Goal: Task Accomplishment & Management: Use online tool/utility

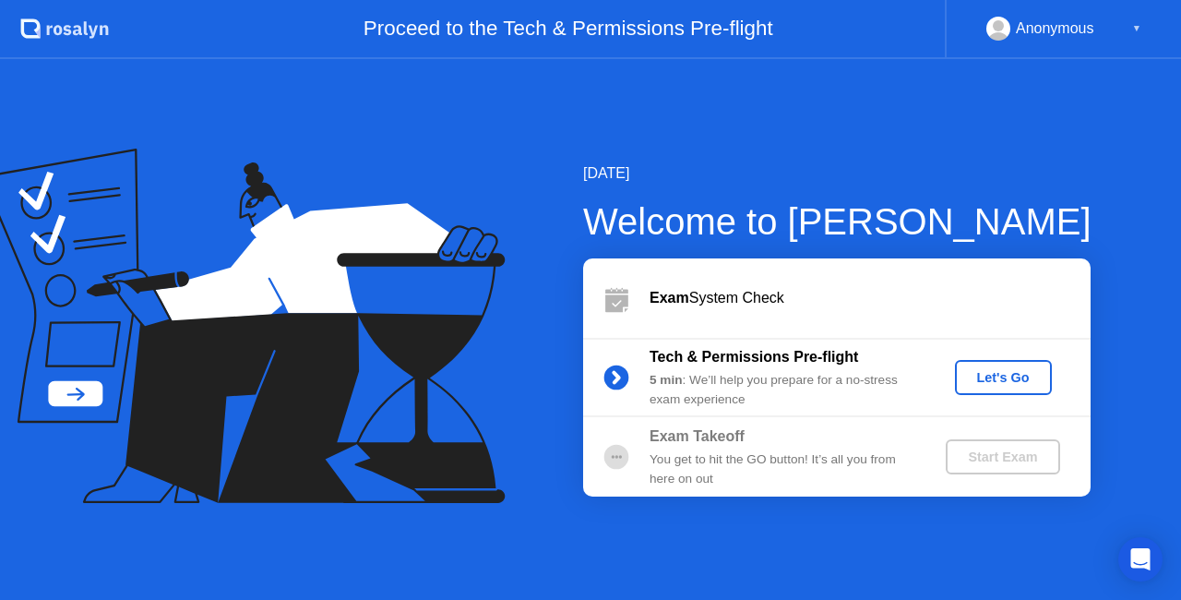
click at [682, 304] on b "Exam" at bounding box center [670, 298] width 40 height 16
click at [1009, 382] on div "Let's Go" at bounding box center [1003, 377] width 82 height 15
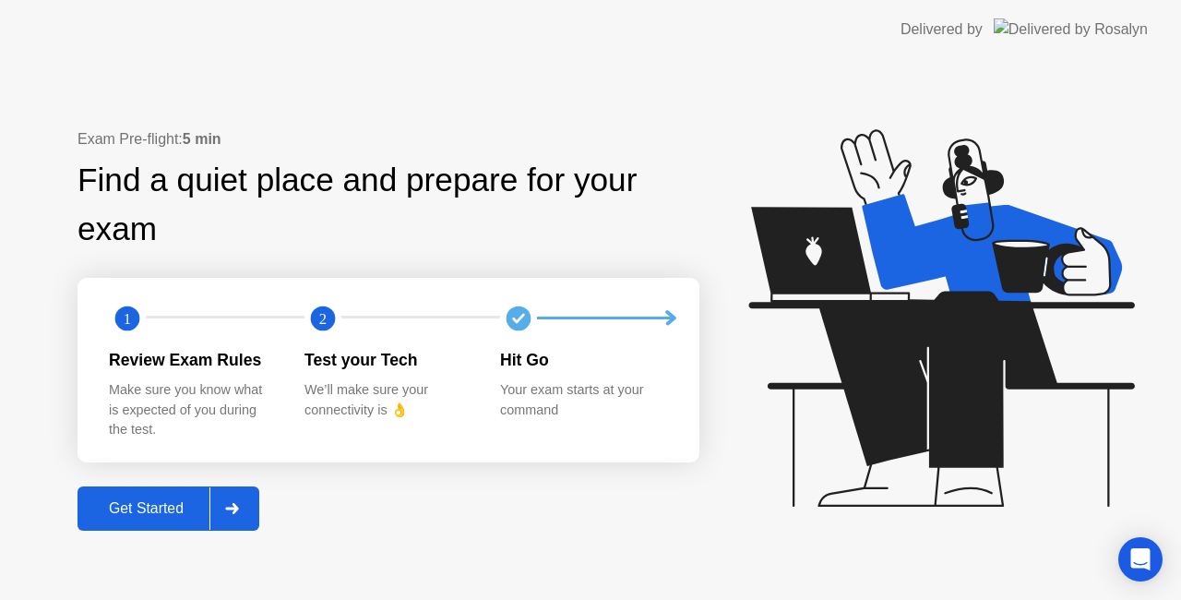
click at [248, 515] on div at bounding box center [231, 508] width 44 height 42
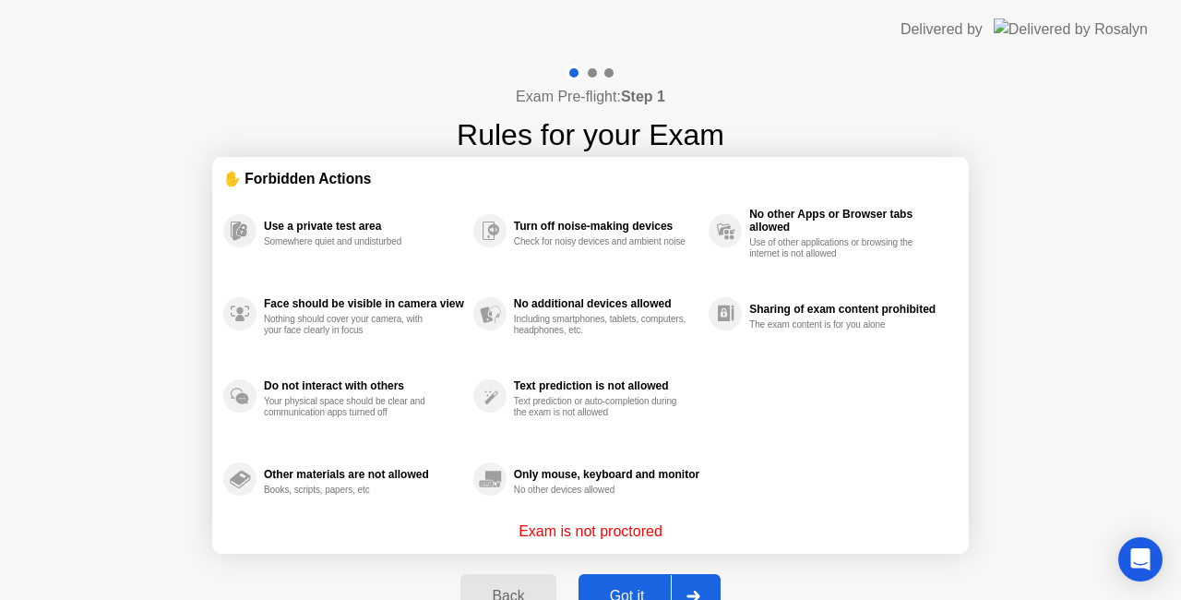
click at [615, 581] on button "Got it" at bounding box center [650, 596] width 142 height 44
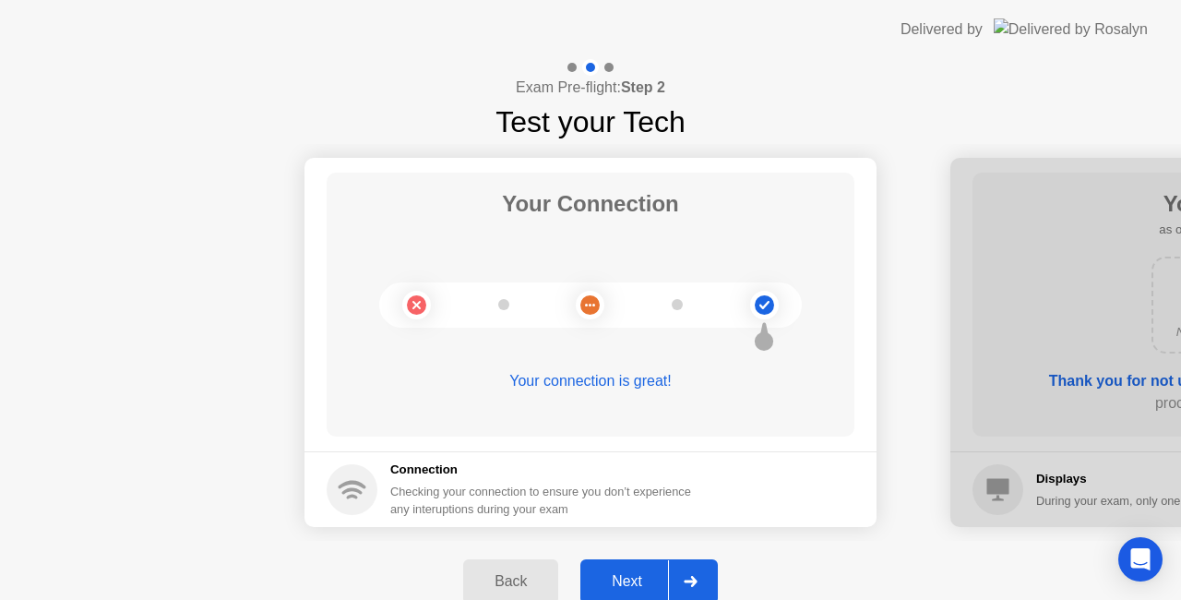
click at [627, 581] on div "Next" at bounding box center [627, 581] width 82 height 17
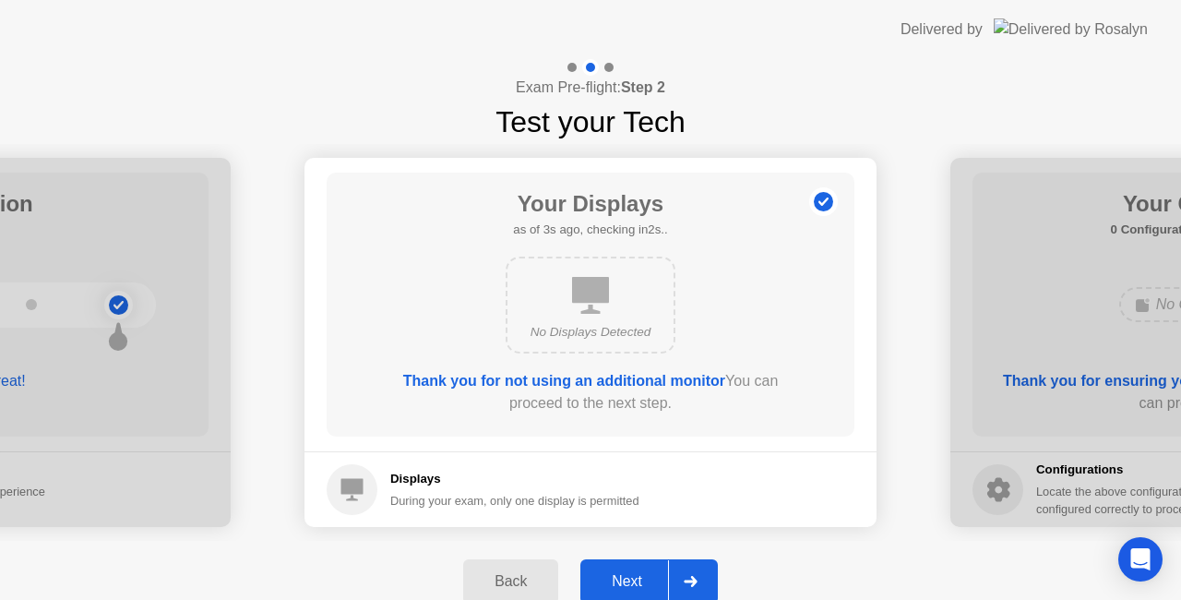
click at [641, 580] on div "Next" at bounding box center [627, 581] width 82 height 17
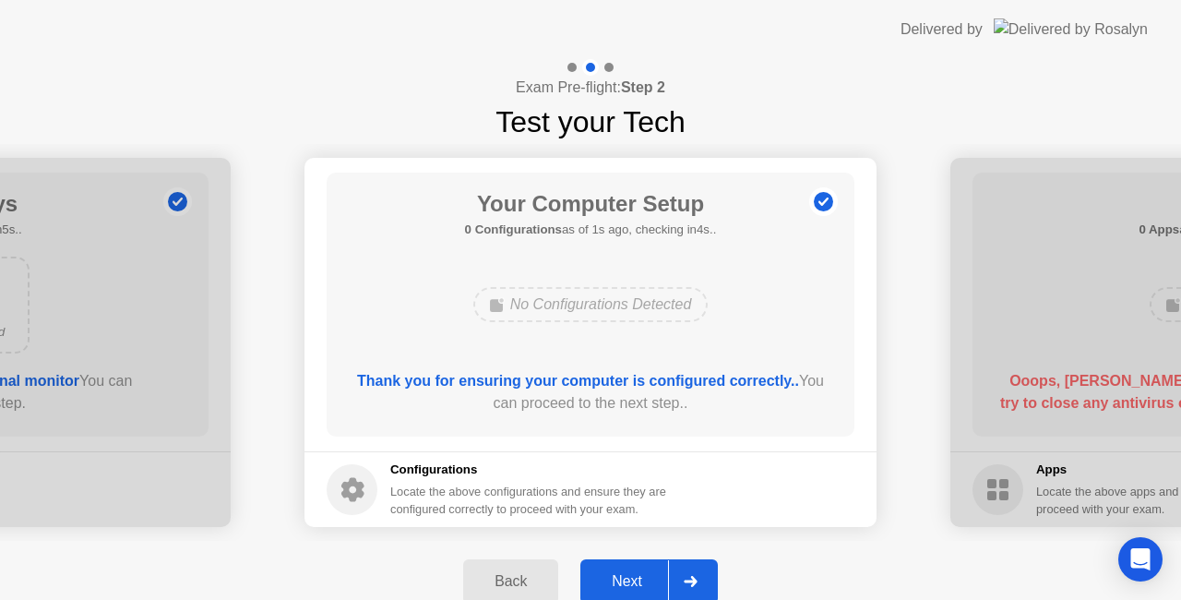
click at [629, 579] on div "Next" at bounding box center [627, 581] width 82 height 17
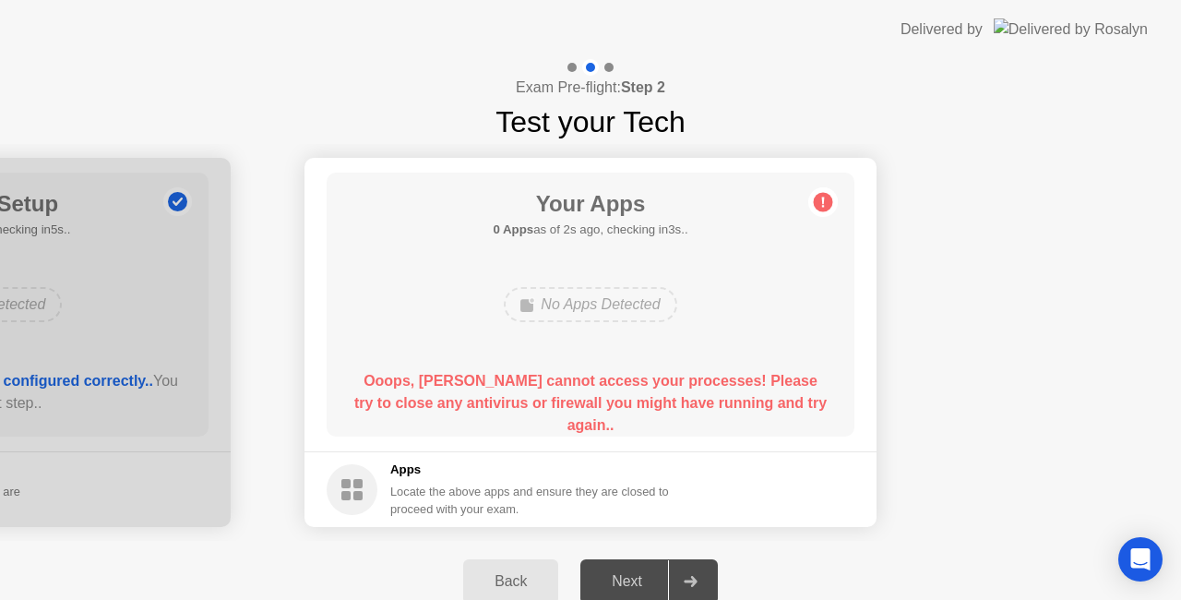
click at [362, 487] on circle at bounding box center [352, 489] width 51 height 51
click at [825, 205] on circle at bounding box center [823, 202] width 19 height 19
click at [516, 587] on div "Back" at bounding box center [511, 581] width 84 height 17
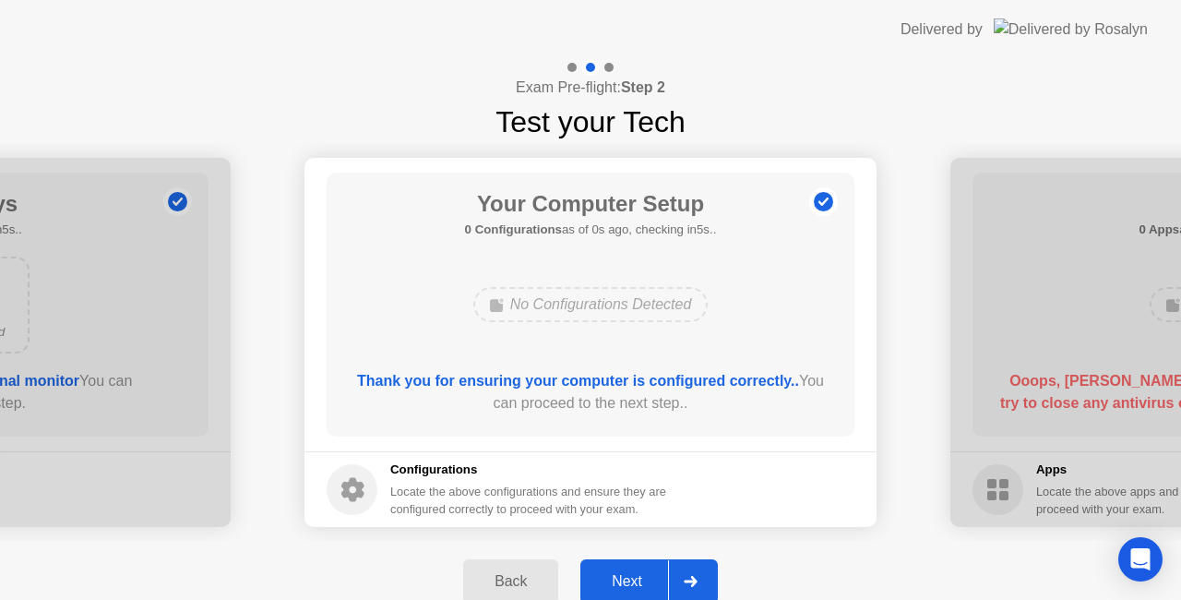
click at [628, 579] on div "Next" at bounding box center [627, 581] width 82 height 17
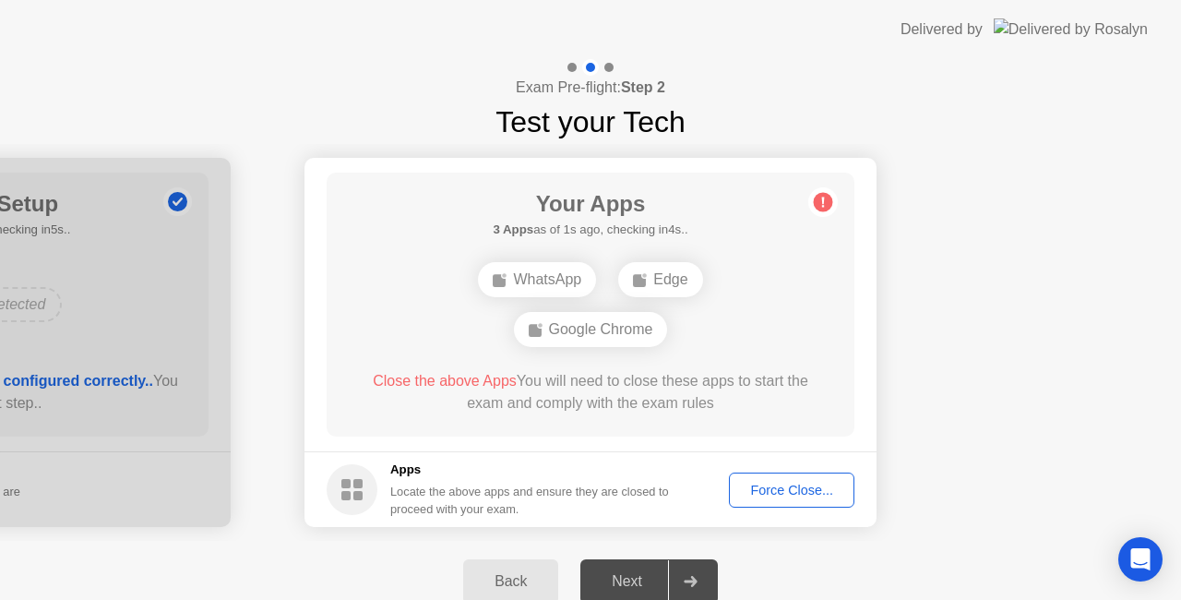
click at [511, 575] on div "Back" at bounding box center [511, 581] width 84 height 17
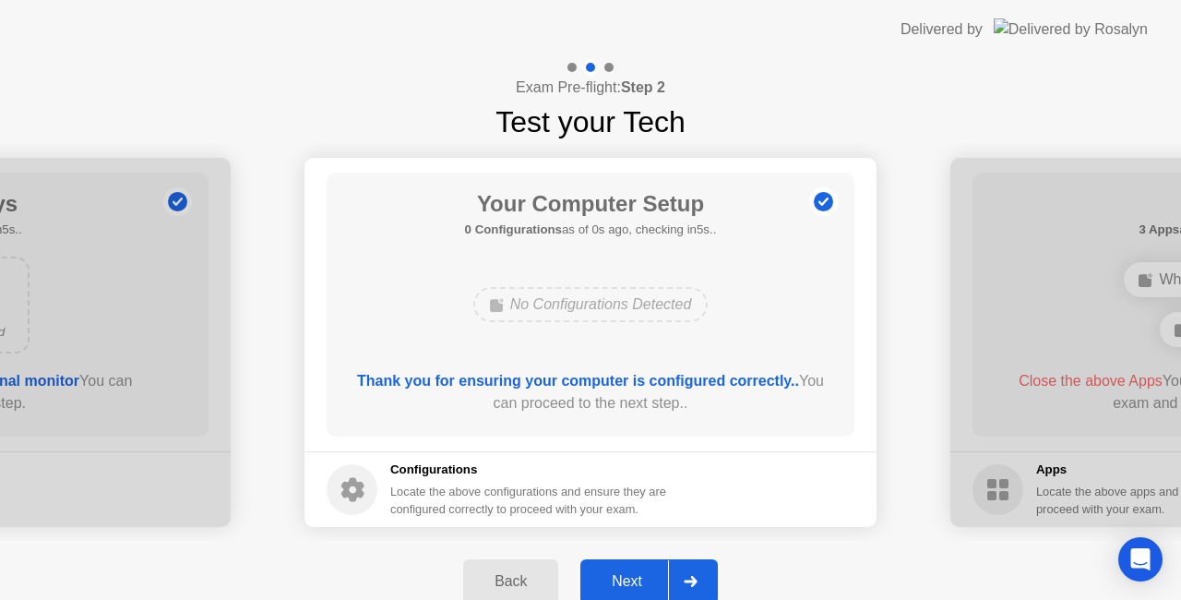
click at [686, 580] on icon at bounding box center [690, 581] width 13 height 11
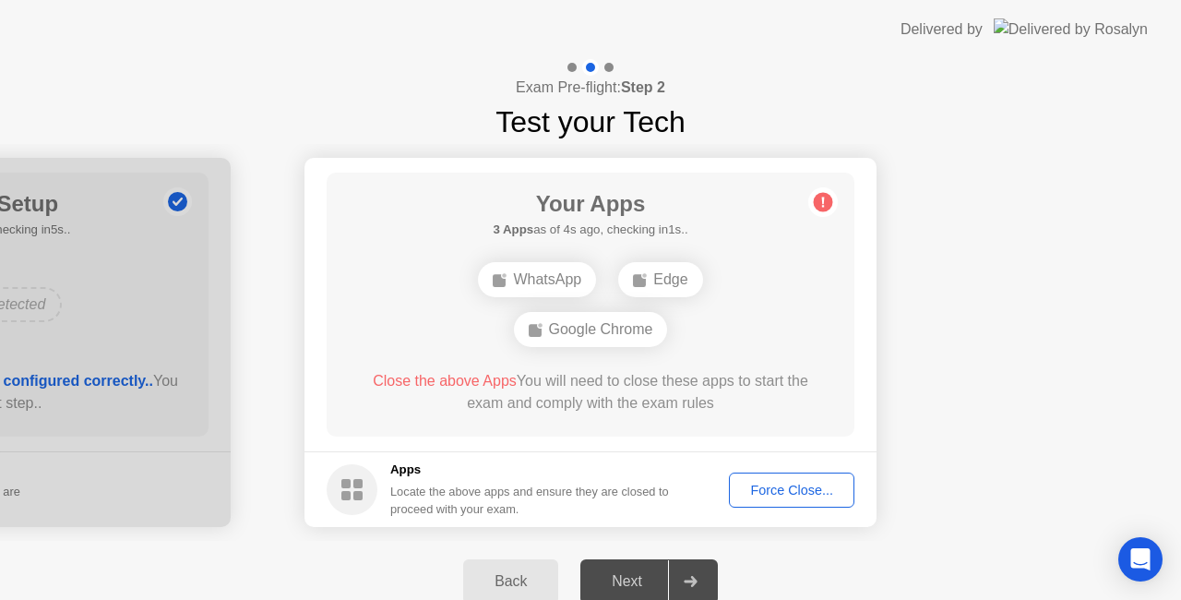
click at [799, 486] on div "Force Close..." at bounding box center [791, 490] width 113 height 15
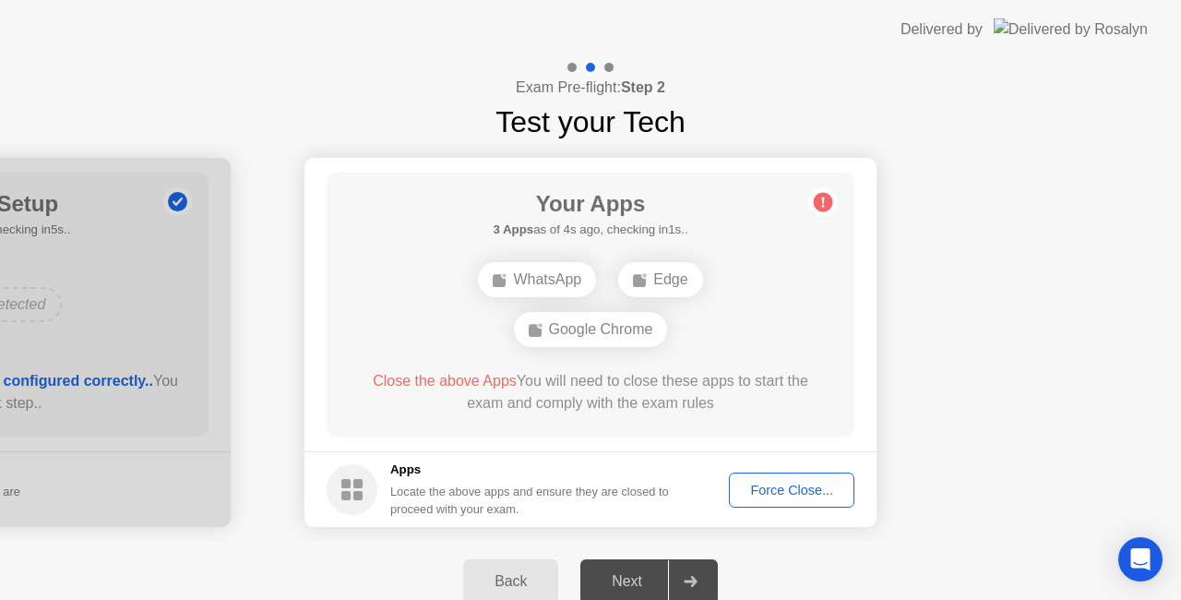
click at [791, 491] on div "Force Close..." at bounding box center [791, 490] width 113 height 15
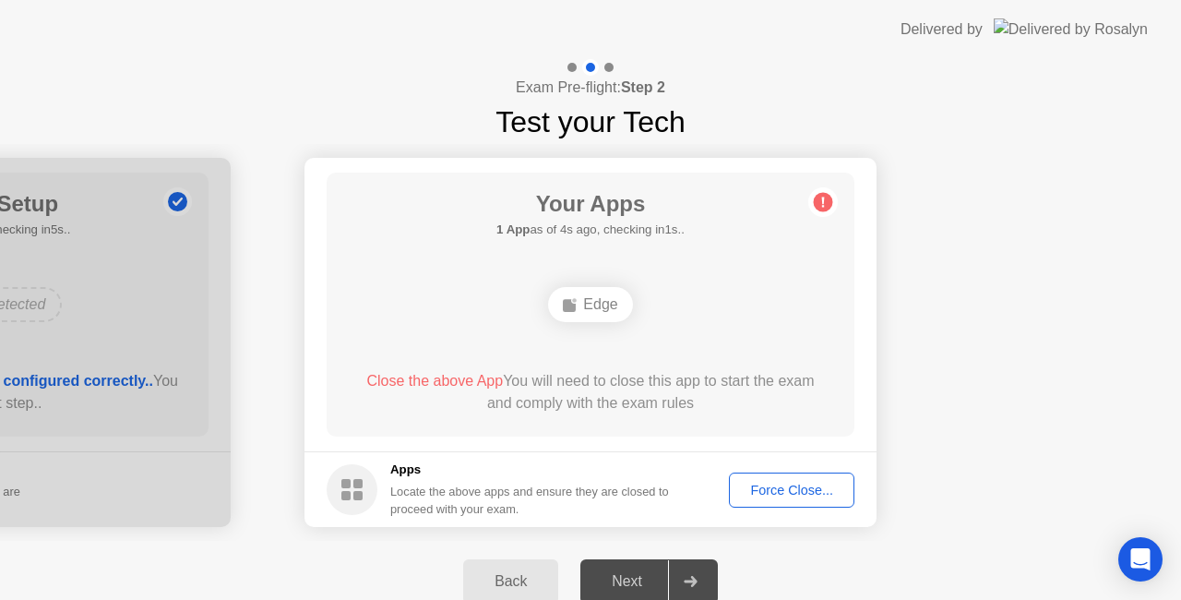
click at [808, 491] on div "Force Close..." at bounding box center [791, 490] width 113 height 15
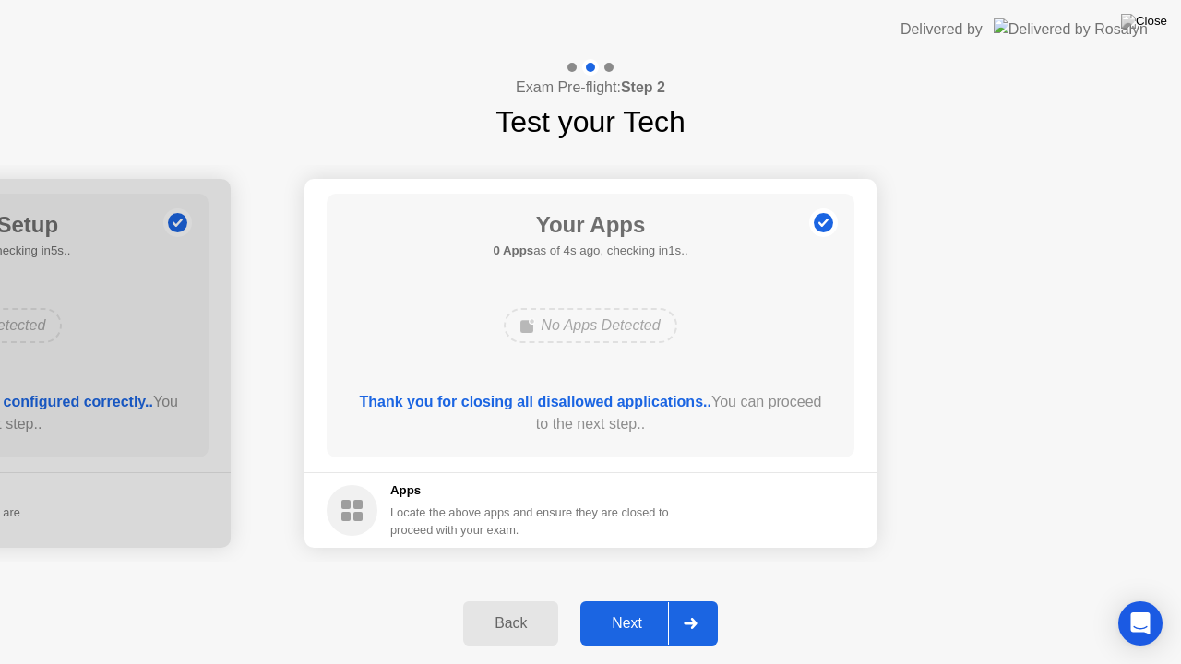
click at [624, 599] on div "Next" at bounding box center [627, 623] width 82 height 17
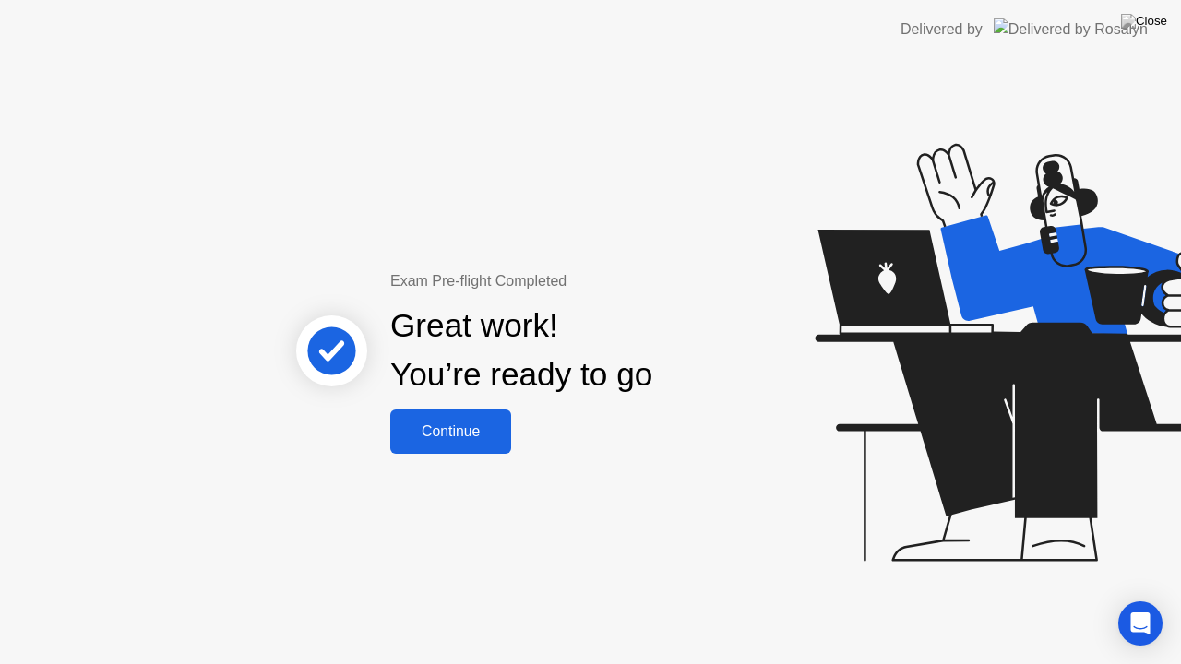
click at [466, 424] on div "Continue" at bounding box center [451, 432] width 110 height 17
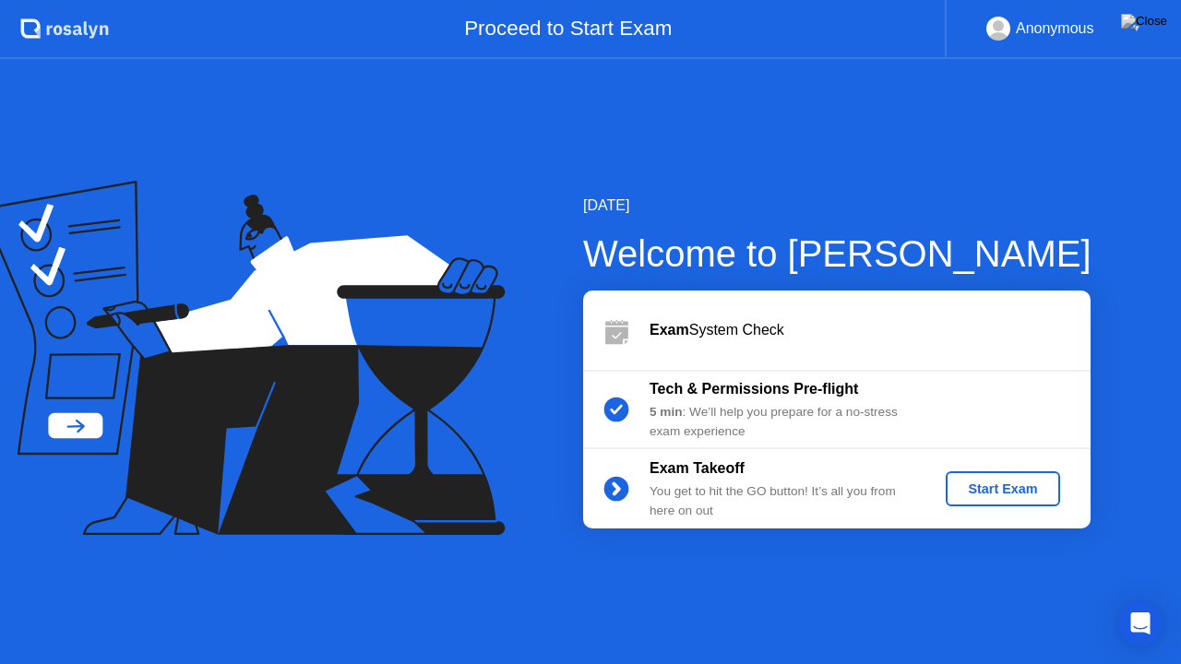
click at [766, 393] on b "Tech & Permissions Pre-flight" at bounding box center [754, 389] width 209 height 16
click at [995, 493] on div "Start Exam" at bounding box center [1002, 489] width 99 height 15
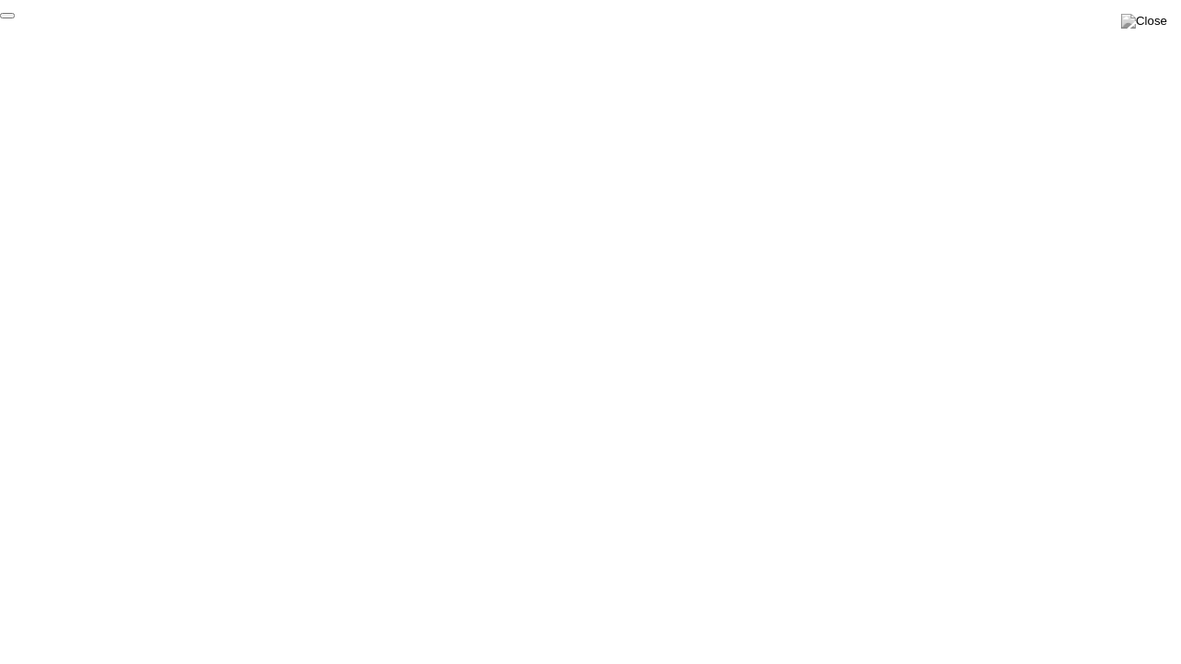
click div "End Proctoring Session"
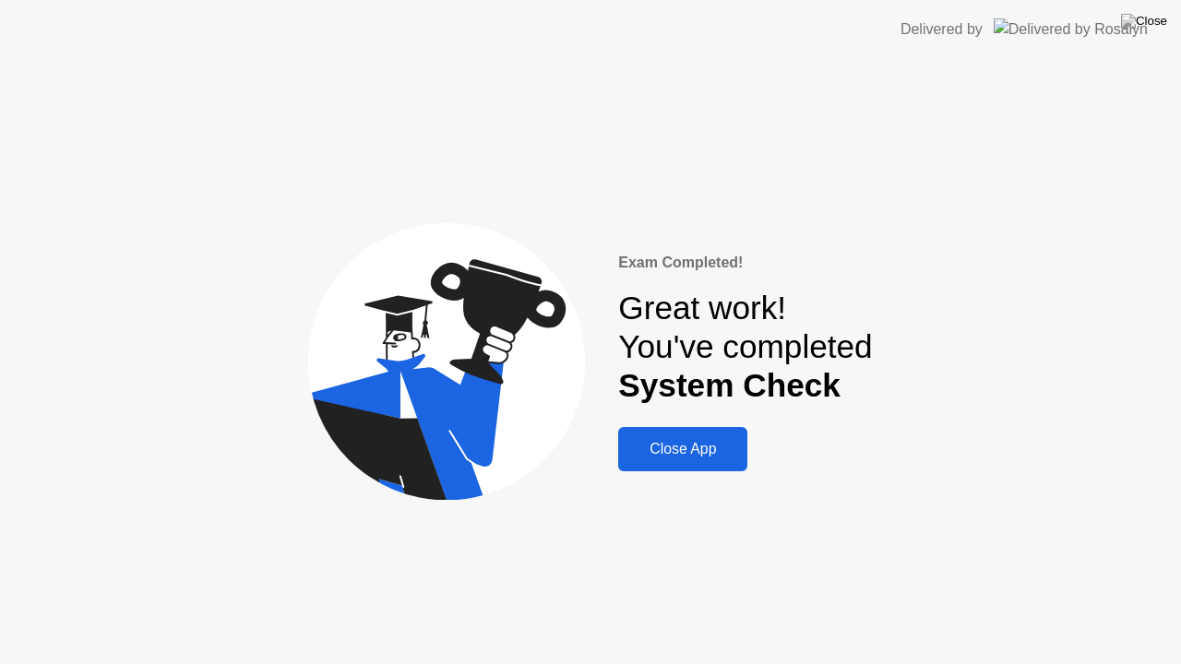
click at [696, 451] on div "Close App" at bounding box center [683, 449] width 118 height 17
